Goal: Task Accomplishment & Management: Manage account settings

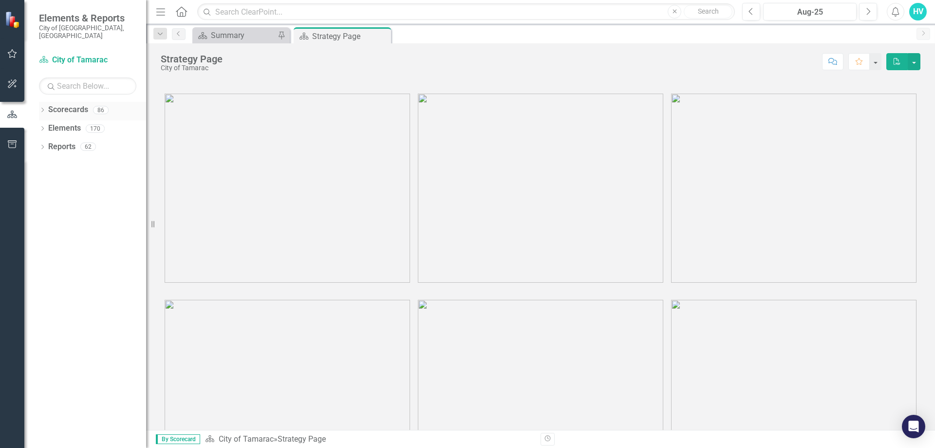
click at [42, 108] on icon "Dropdown" at bounding box center [42, 110] width 7 height 5
click at [50, 125] on icon "Dropdown" at bounding box center [47, 128] width 7 height 6
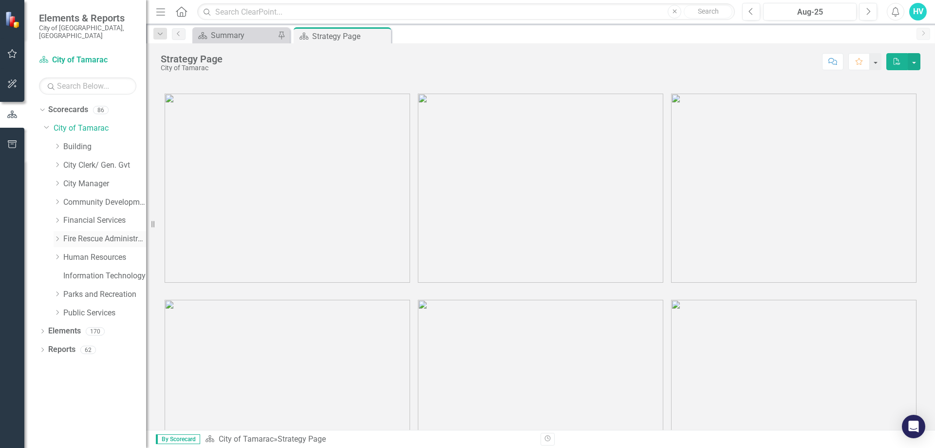
click at [57, 236] on icon "Dropdown" at bounding box center [57, 239] width 7 height 6
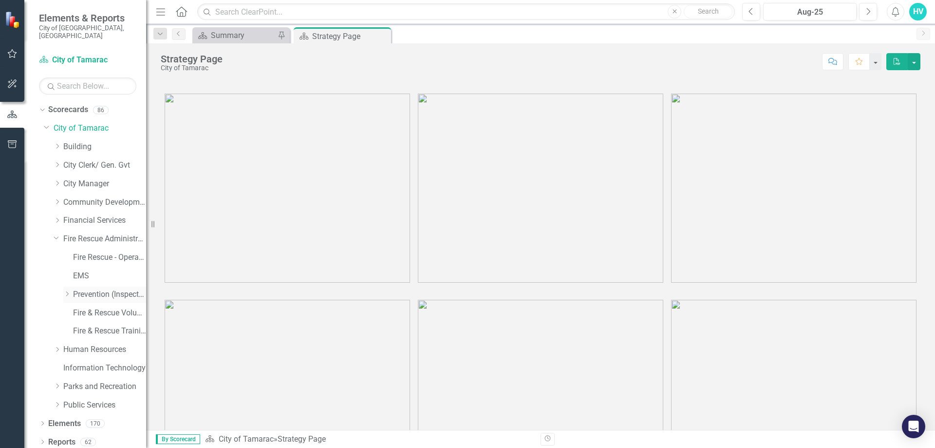
click at [65, 291] on icon "Dropdown" at bounding box center [66, 294] width 7 height 6
click at [105, 289] on link "Prevention (Inspections)" at bounding box center [109, 294] width 73 height 11
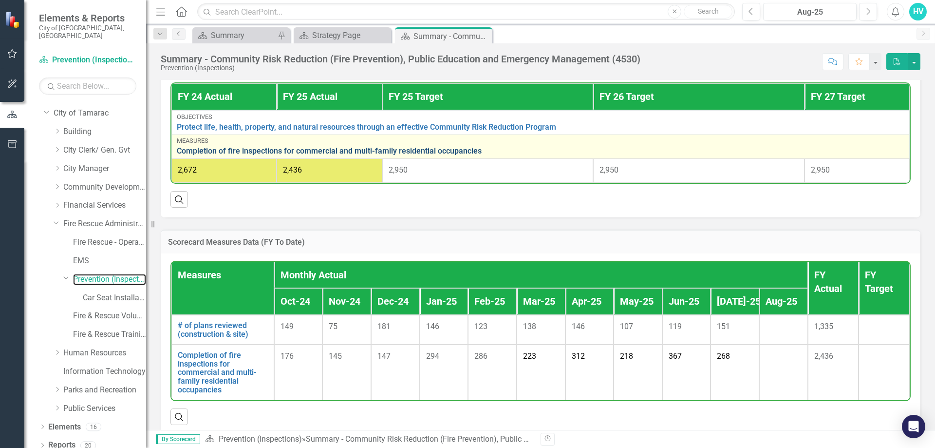
scroll to position [682, 0]
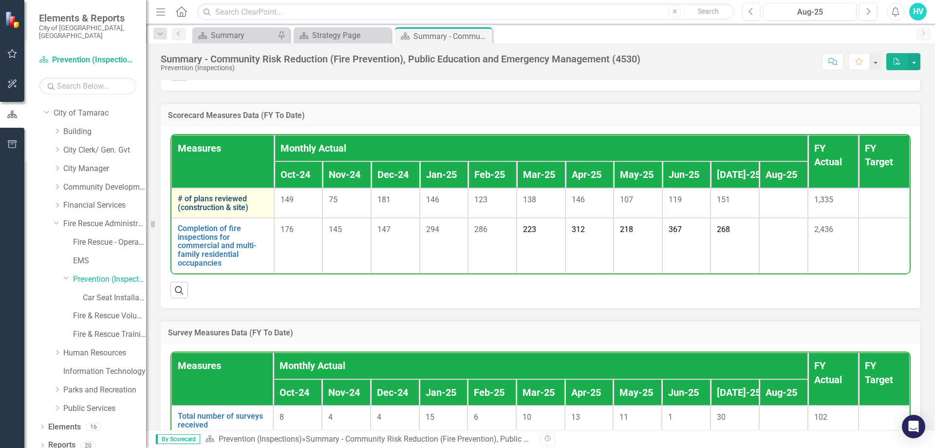
click at [235, 211] on link "# of plans reviewed (construction & site)" at bounding box center [223, 202] width 90 height 17
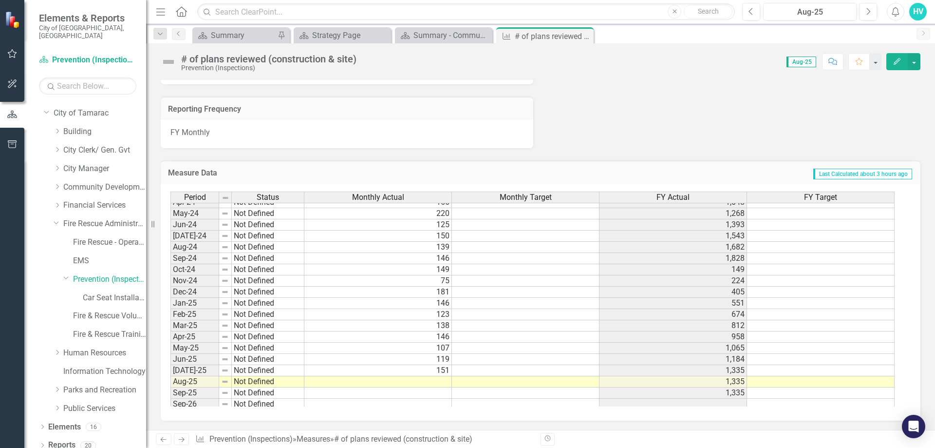
scroll to position [358, 0]
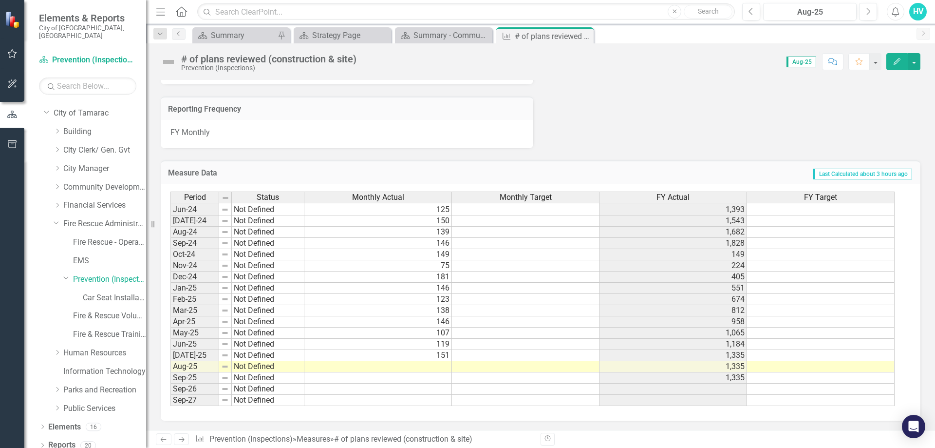
click at [442, 366] on td at bounding box center [379, 366] width 148 height 11
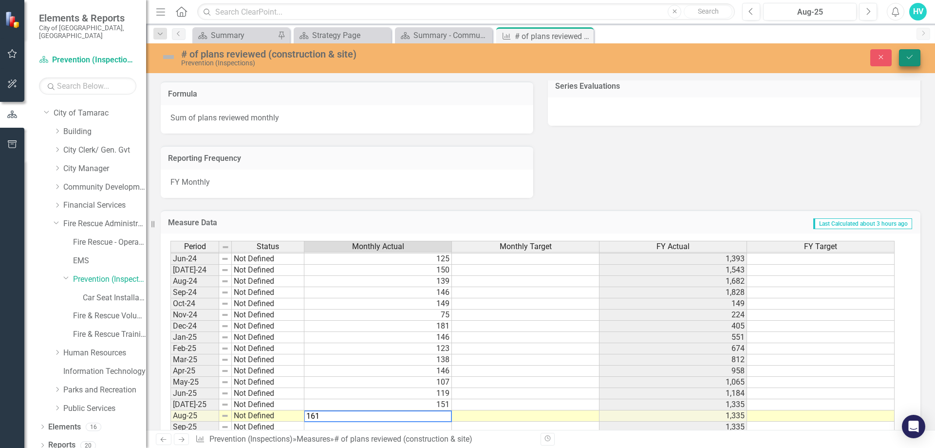
type textarea "161"
click at [914, 60] on icon "Save" at bounding box center [910, 57] width 9 height 7
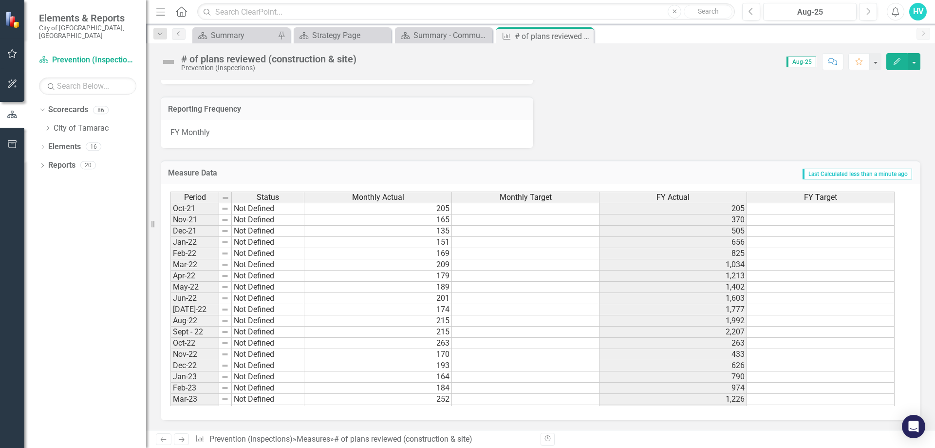
scroll to position [339, 0]
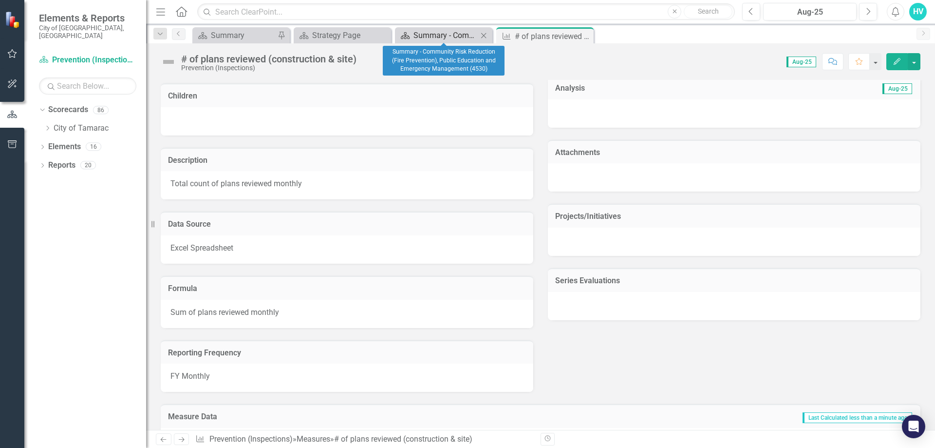
click at [454, 37] on div "Summary - Community Risk Reduction (Fire Prevention), Public Education and Emer…" at bounding box center [446, 35] width 64 height 12
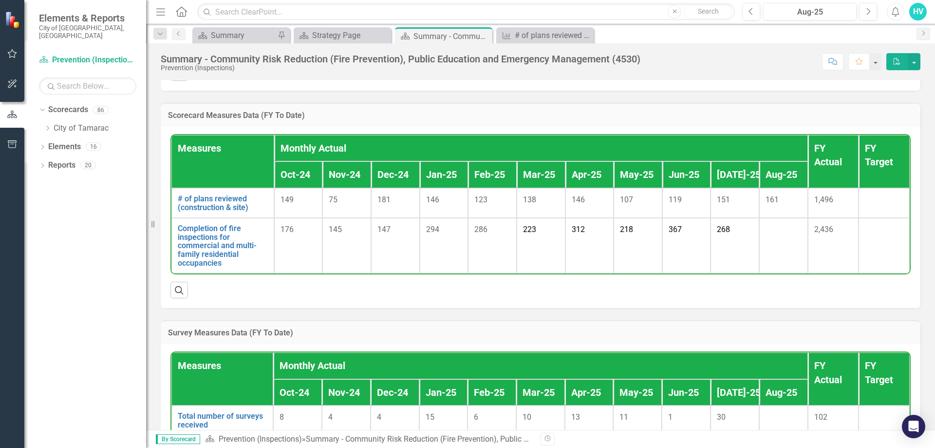
scroll to position [701, 0]
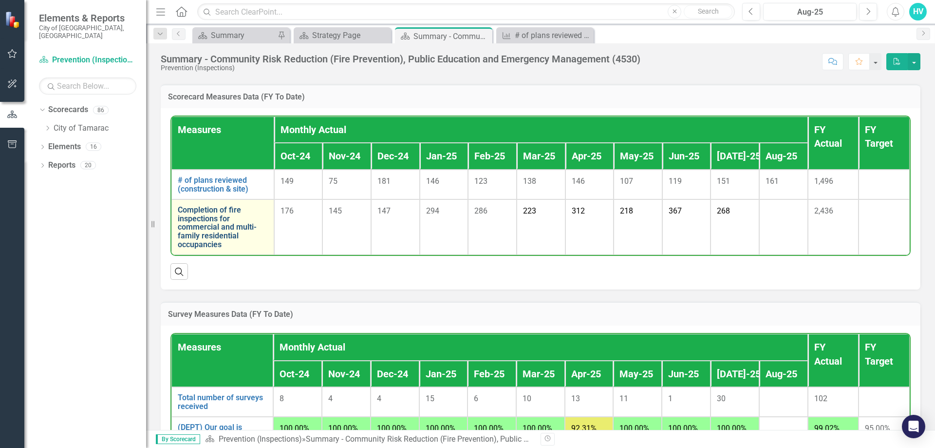
click at [227, 242] on link "Completion of fire inspections for commercial and multi-family residential occu…" at bounding box center [223, 227] width 90 height 43
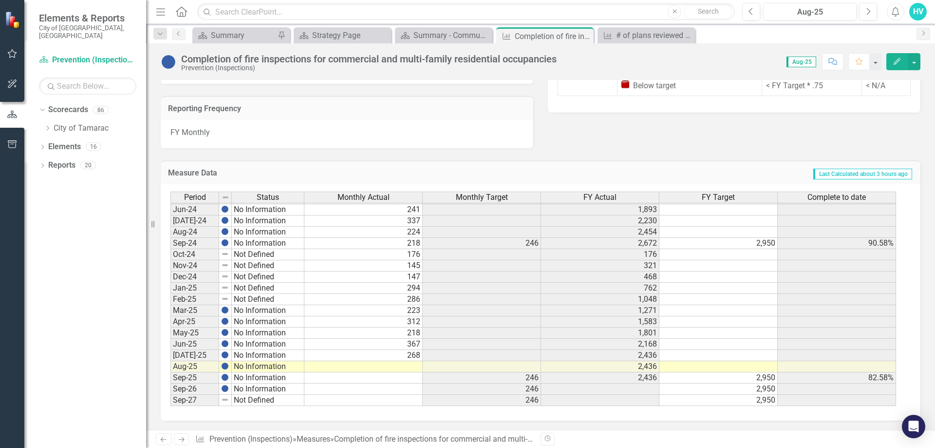
scroll to position [819, 0]
click at [401, 363] on td at bounding box center [364, 366] width 118 height 11
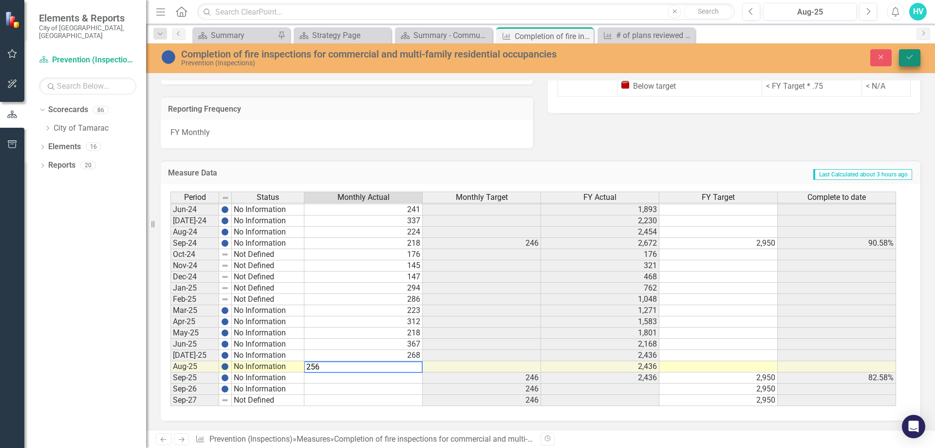
type textarea "256"
click at [918, 60] on button "Save" at bounding box center [909, 57] width 21 height 17
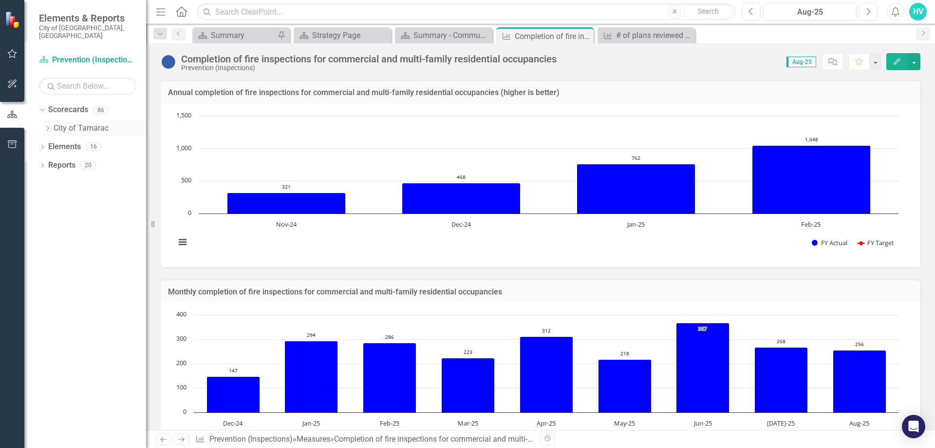
click at [53, 124] on div "Dropdown" at bounding box center [49, 128] width 10 height 8
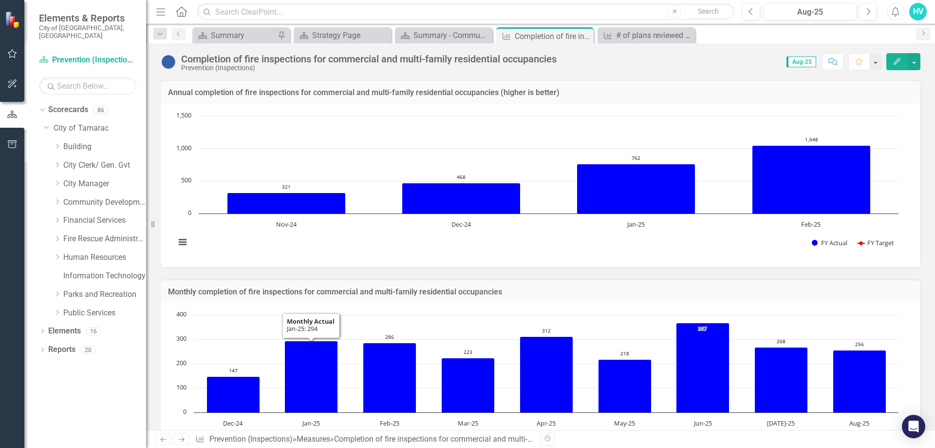
click at [339, 247] on rect "Interactive chart" at bounding box center [537, 184] width 733 height 146
click at [453, 35] on div "Summary - Community Risk Reduction (Fire Prevention), Public Education and Emer…" at bounding box center [446, 35] width 64 height 12
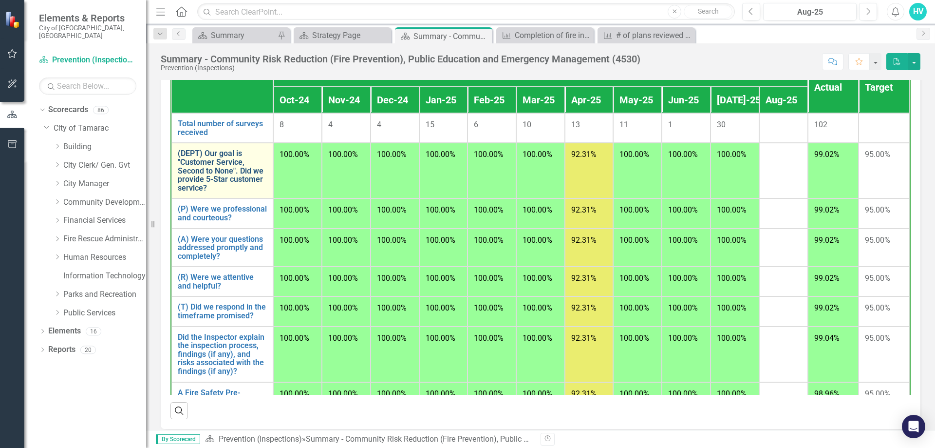
scroll to position [926, 0]
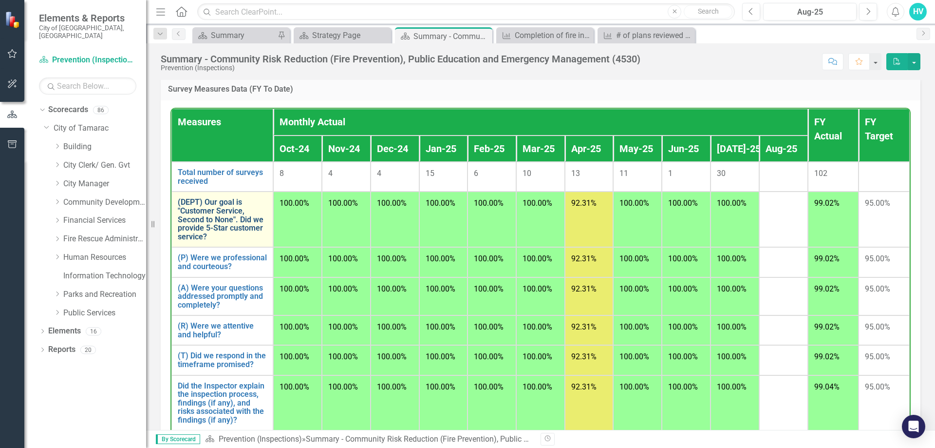
click at [226, 222] on link "(DEPT) Our goal is "Customer Service, Second to None". Did we provide 5-Star cu…" at bounding box center [222, 219] width 89 height 43
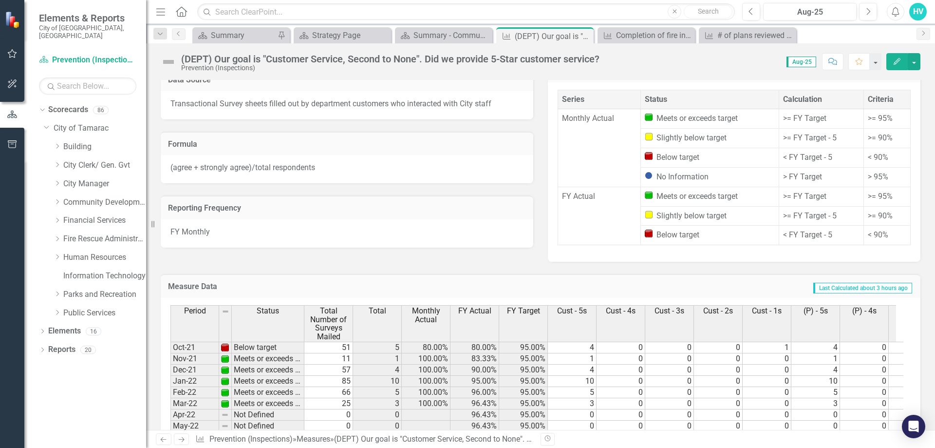
scroll to position [450, 0]
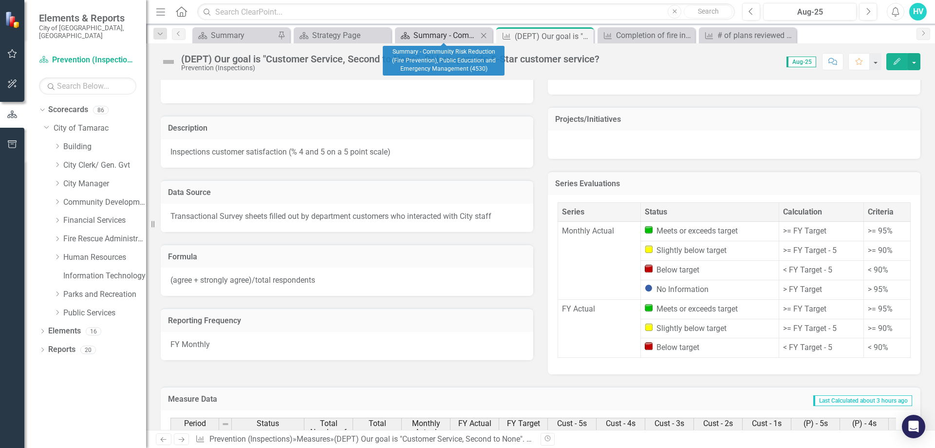
click at [450, 36] on div "Summary - Community Risk Reduction (Fire Prevention), Public Education and Emer…" at bounding box center [446, 35] width 64 height 12
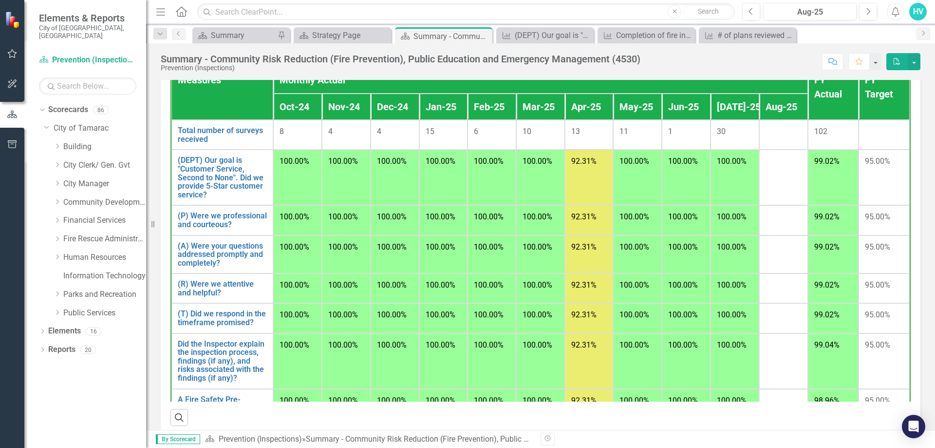
scroll to position [1052, 0]
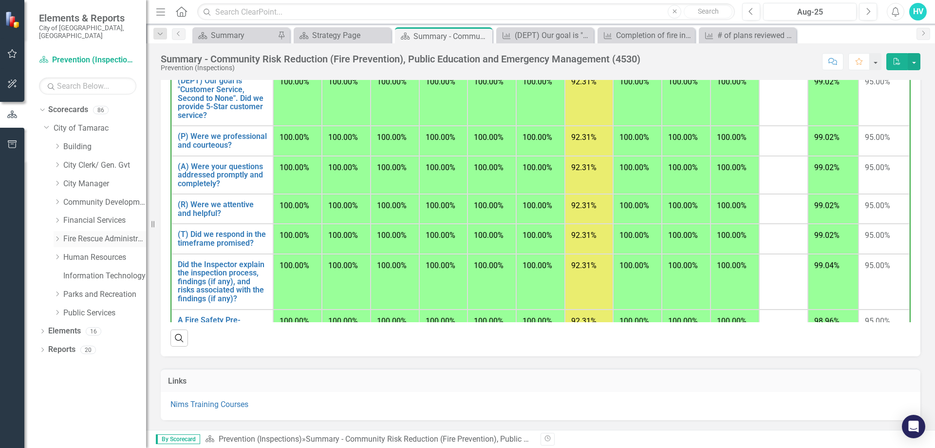
click at [57, 236] on icon "Dropdown" at bounding box center [57, 239] width 7 height 6
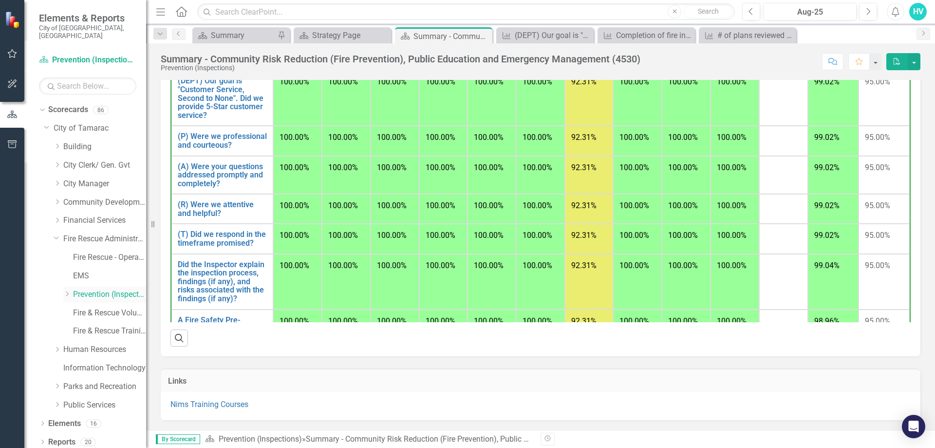
click at [65, 291] on icon "Dropdown" at bounding box center [66, 294] width 7 height 6
click at [87, 325] on link "Fire & Rescue Volunteers" at bounding box center [109, 330] width 73 height 11
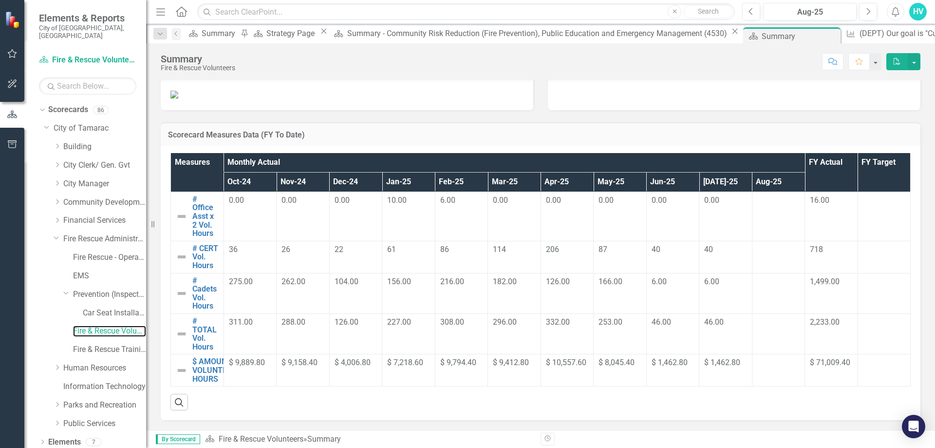
scroll to position [361, 0]
click at [207, 228] on link "# Office Asst x 2 Vol. Hours" at bounding box center [205, 216] width 26 height 43
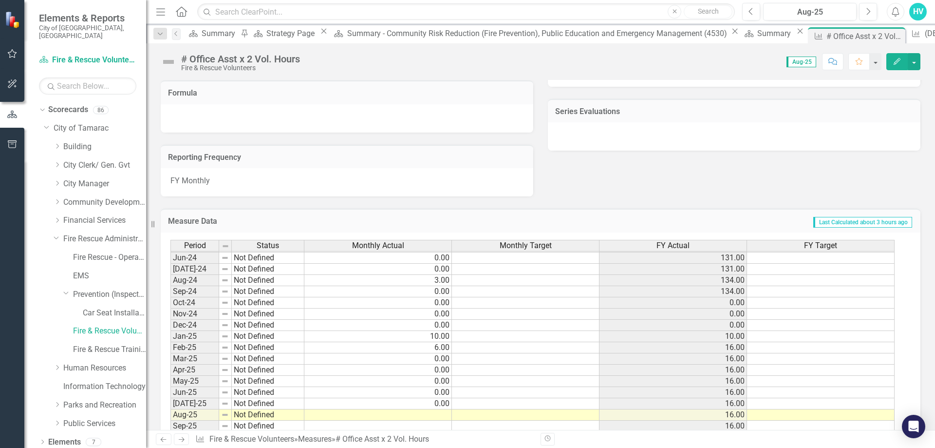
scroll to position [598, 0]
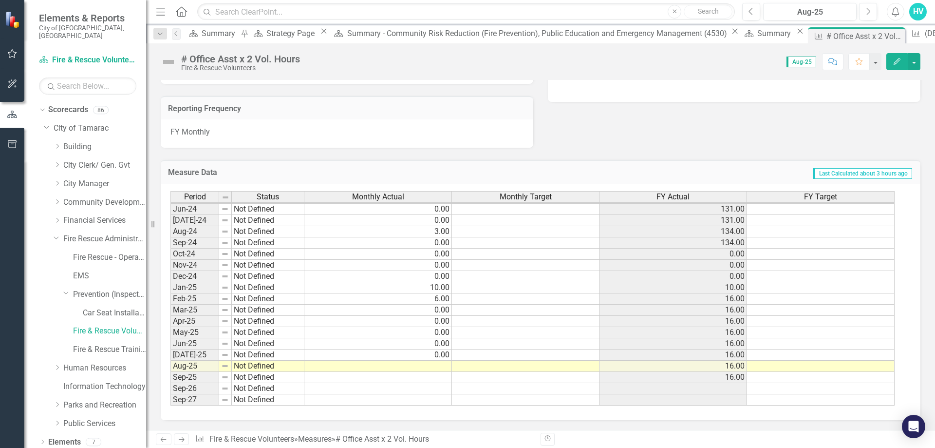
click at [443, 366] on td at bounding box center [379, 366] width 148 height 11
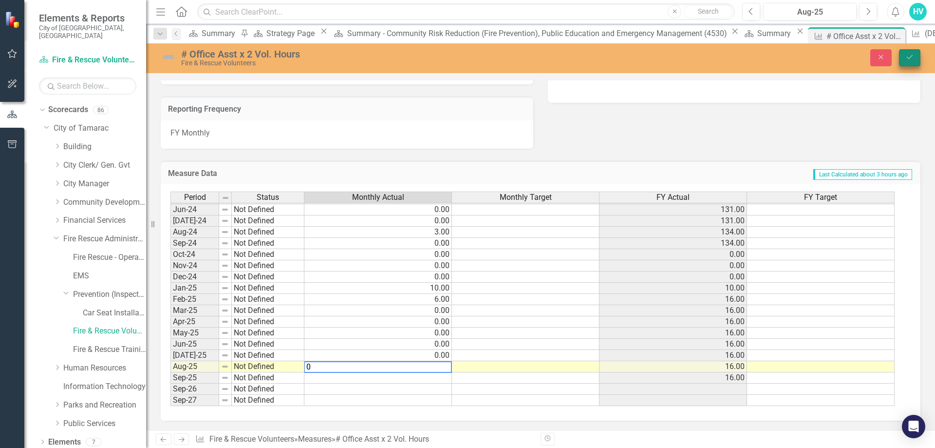
type textarea "0"
click at [912, 58] on icon "Save" at bounding box center [910, 57] width 9 height 7
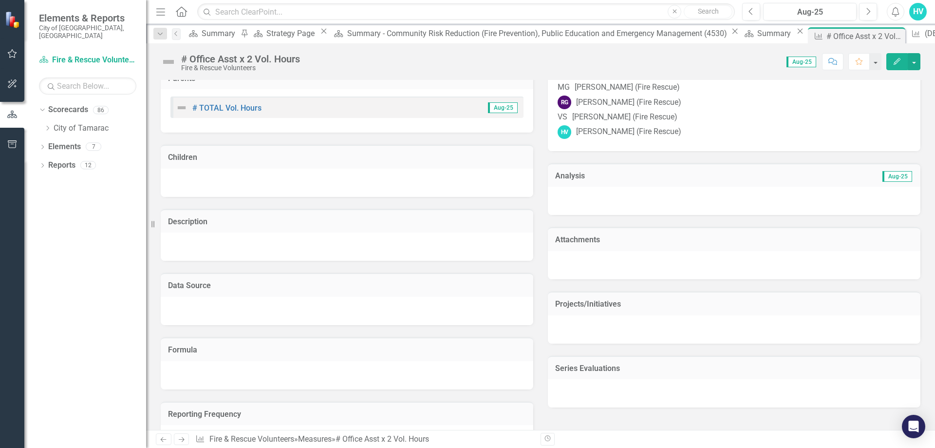
scroll to position [0, 0]
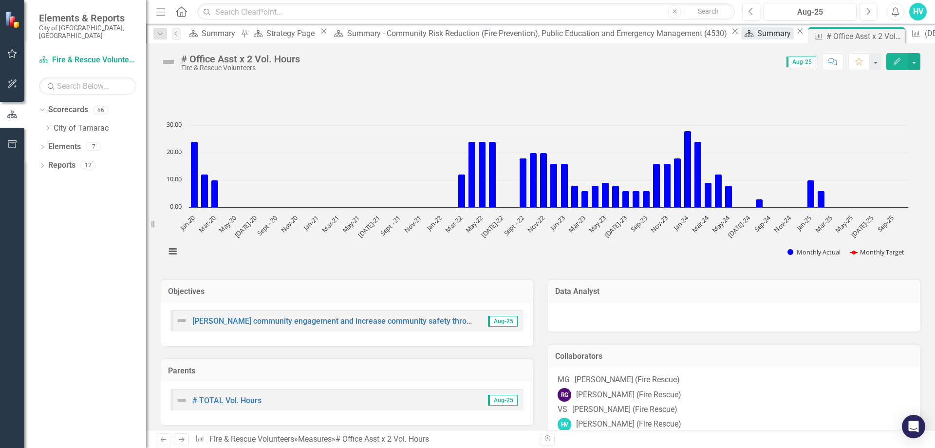
click at [758, 31] on div "Summary" at bounding box center [776, 33] width 37 height 12
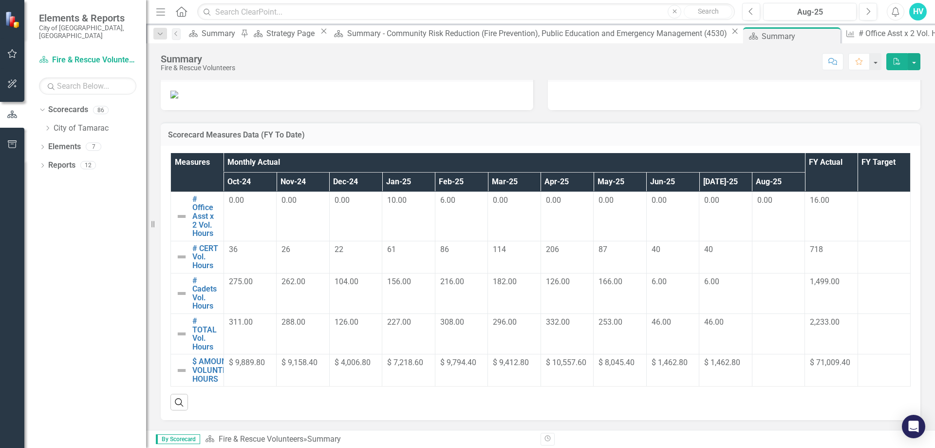
scroll to position [361, 0]
click at [199, 262] on link "# CERT Vol. Hours" at bounding box center [205, 257] width 26 height 26
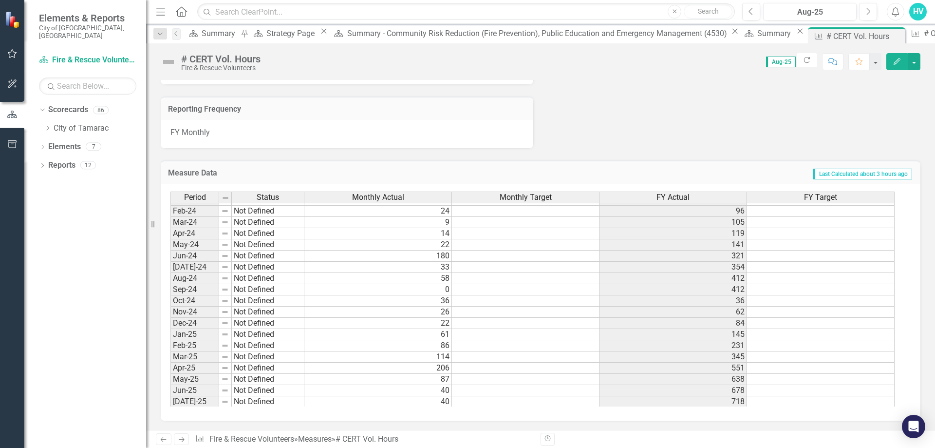
scroll to position [358, 0]
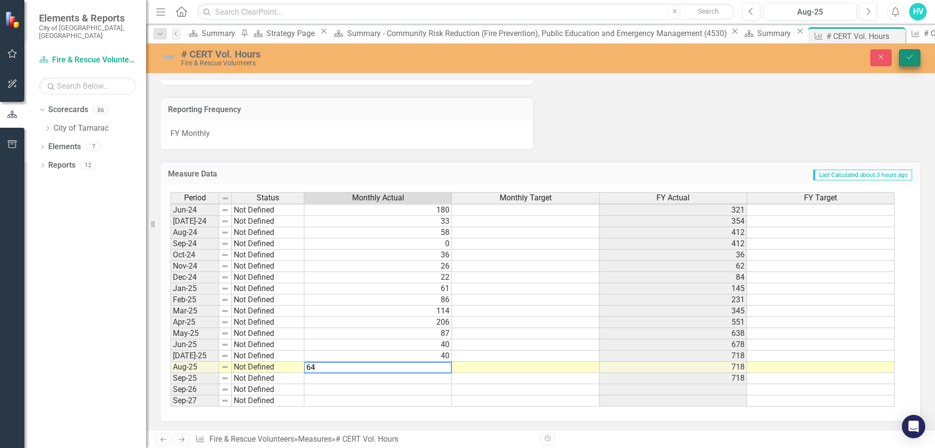
type textarea "64"
click at [914, 63] on button "Save" at bounding box center [909, 57] width 21 height 17
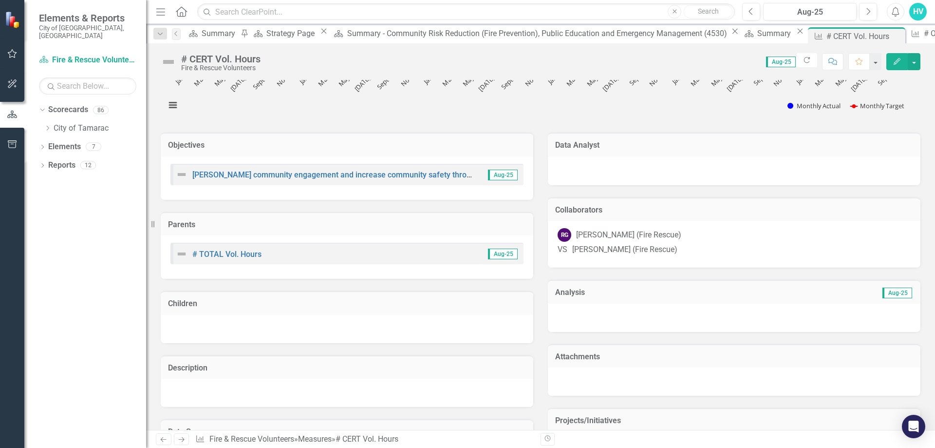
scroll to position [195, 0]
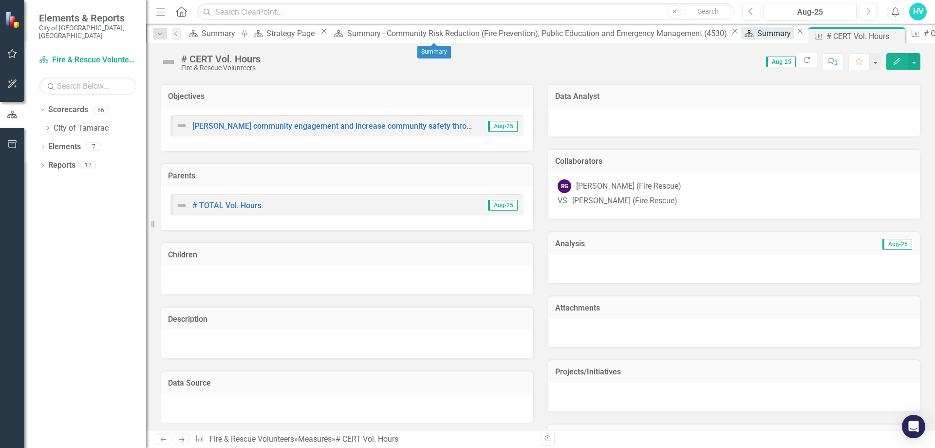
click at [758, 38] on div "Summary" at bounding box center [776, 33] width 37 height 12
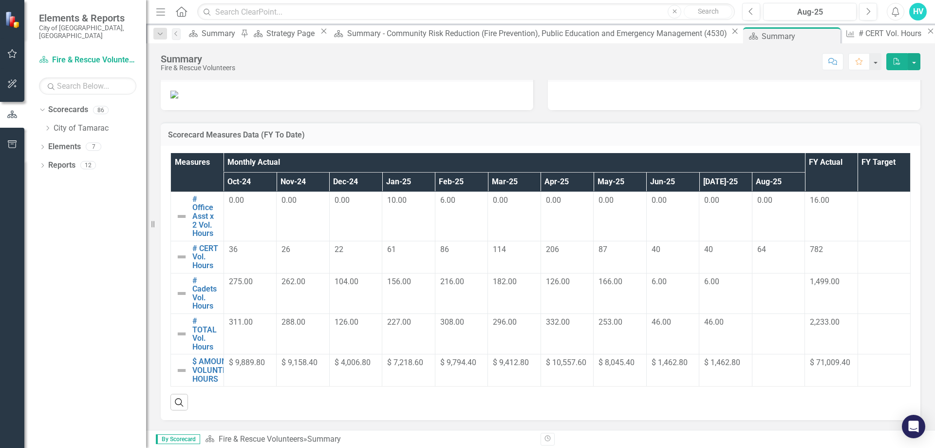
scroll to position [312, 0]
click at [203, 310] on link "# Cadets Vol. Hours" at bounding box center [205, 293] width 26 height 34
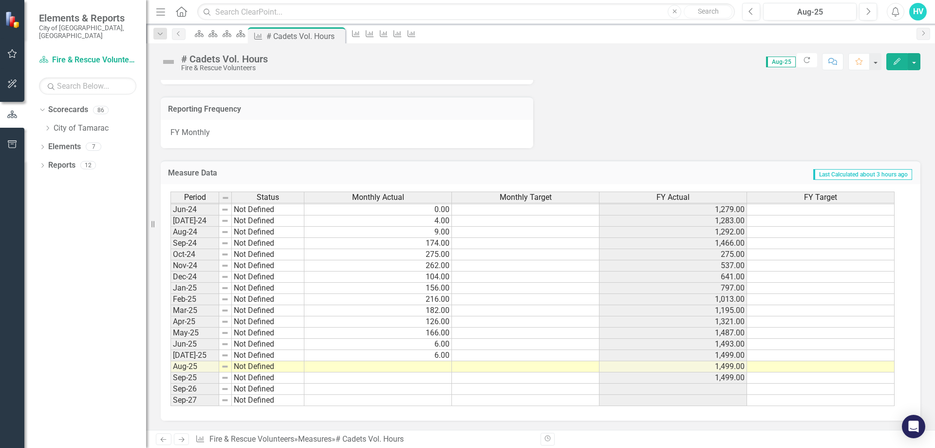
scroll to position [646, 0]
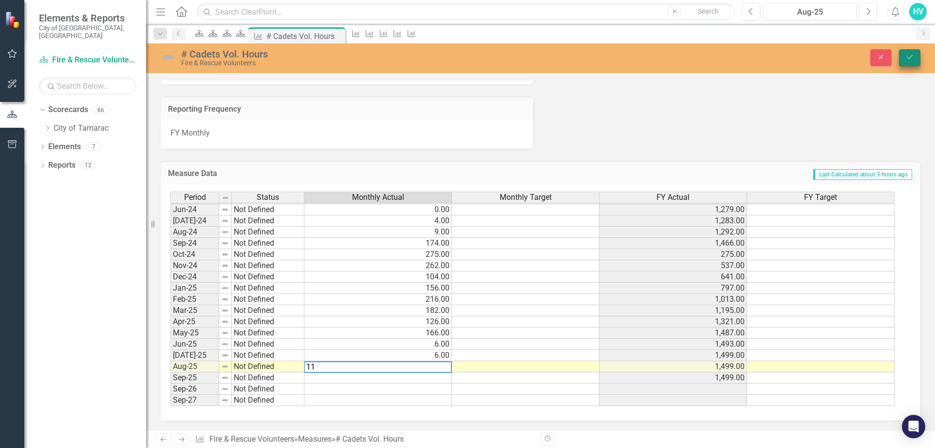
type textarea "11"
click at [906, 59] on icon "Save" at bounding box center [910, 57] width 9 height 7
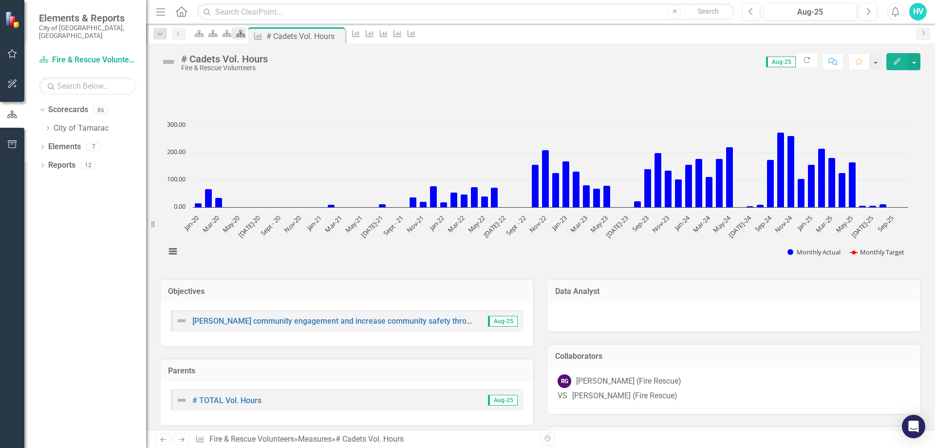
click at [246, 37] on icon at bounding box center [241, 33] width 9 height 7
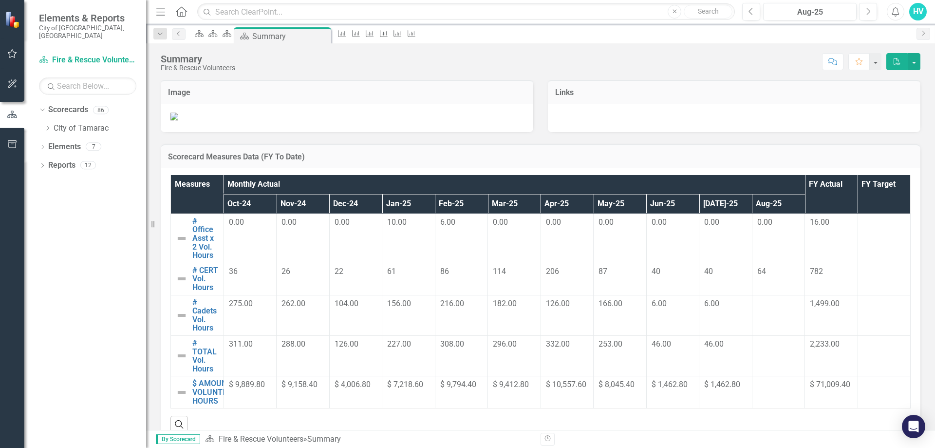
scroll to position [361, 0]
